Goal: Find specific page/section

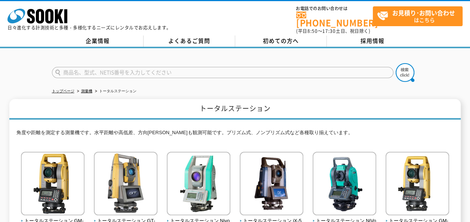
click at [160, 67] on input "text" at bounding box center [223, 72] width 342 height 11
type input "Ｎ０１０Ｃ"
click at [404, 70] on img at bounding box center [405, 72] width 19 height 19
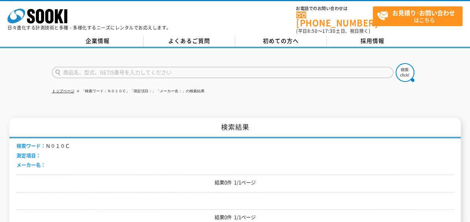
click at [120, 70] on input "text" at bounding box center [223, 72] width 342 height 11
type input "商品名、型式、NETIS番号を入力してください"
click at [59, 89] on link "トップページ" at bounding box center [63, 91] width 22 height 4
